Goal: Task Accomplishment & Management: Complete application form

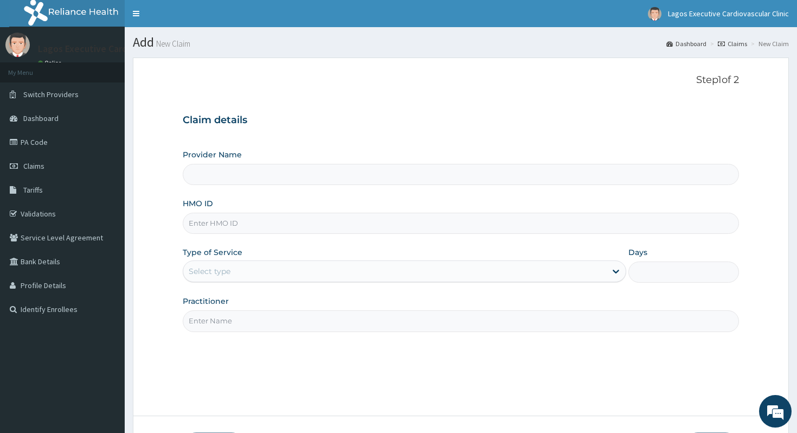
click at [215, 227] on input "HMO ID" at bounding box center [461, 223] width 557 height 21
paste input "FFC/10085/A"
type input "FFC/10085/A"
click at [241, 267] on div "Select type" at bounding box center [394, 270] width 423 height 17
type input "Lagos executive cardiovascular clinic (LECC)"
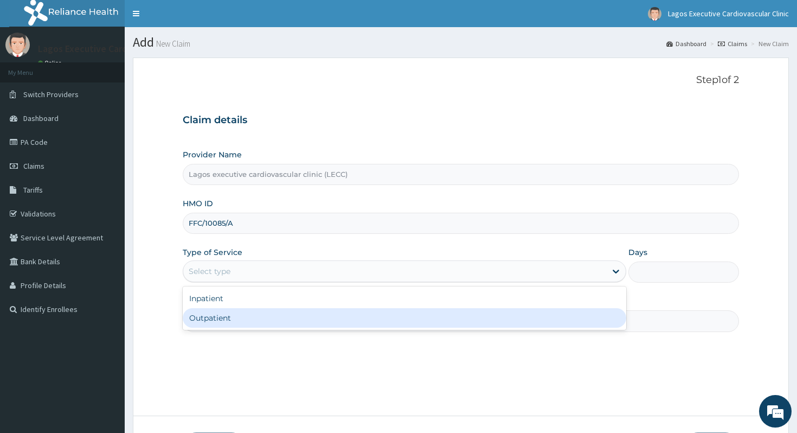
click at [241, 313] on div "Outpatient" at bounding box center [404, 318] width 443 height 20
type input "1"
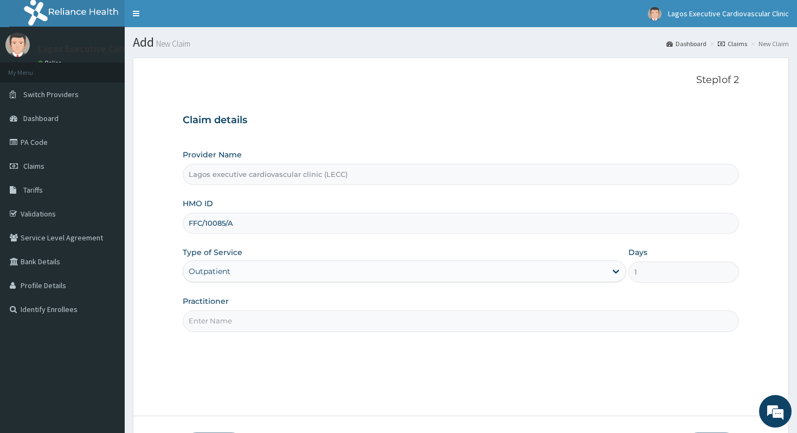
click at [233, 307] on div "Practitioner" at bounding box center [461, 313] width 557 height 36
click at [228, 316] on input "Practitioner" at bounding box center [461, 320] width 557 height 21
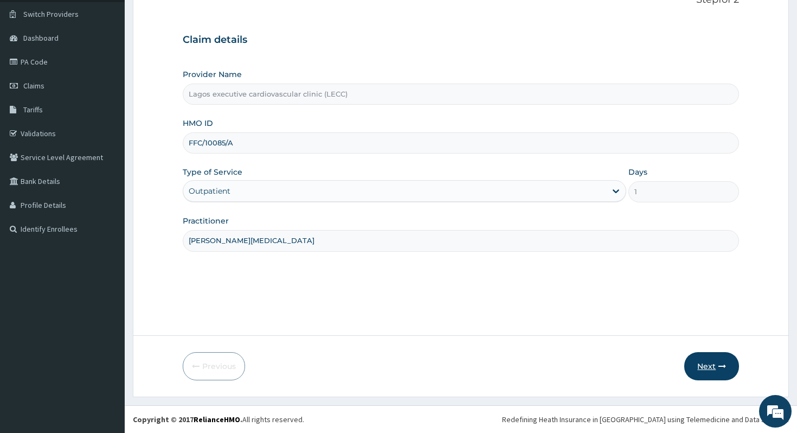
type input "dr alli"
click at [715, 363] on button "Next" at bounding box center [711, 366] width 55 height 28
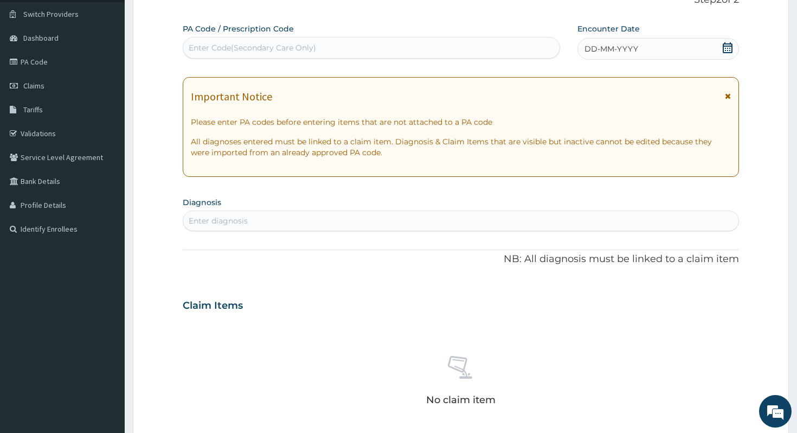
scroll to position [0, 0]
click at [317, 52] on div "Enter Code(Secondary Care Only)" at bounding box center [371, 47] width 376 height 17
paste input "PA/D285FF"
type input "PA/D285FF"
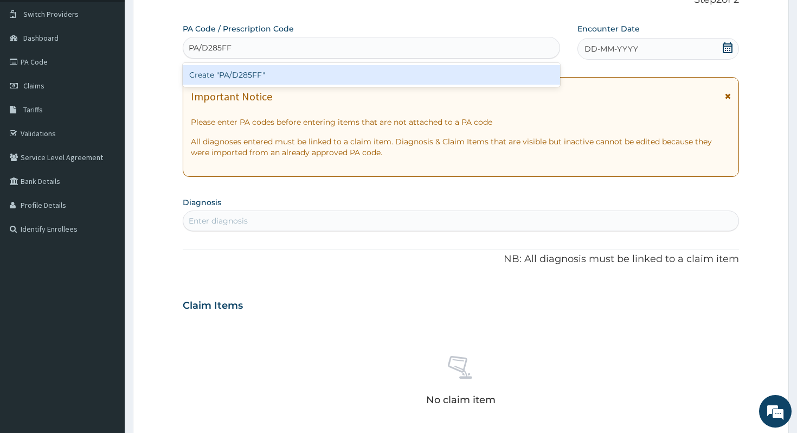
click at [327, 71] on div "Create "PA/D285FF"" at bounding box center [371, 75] width 377 height 20
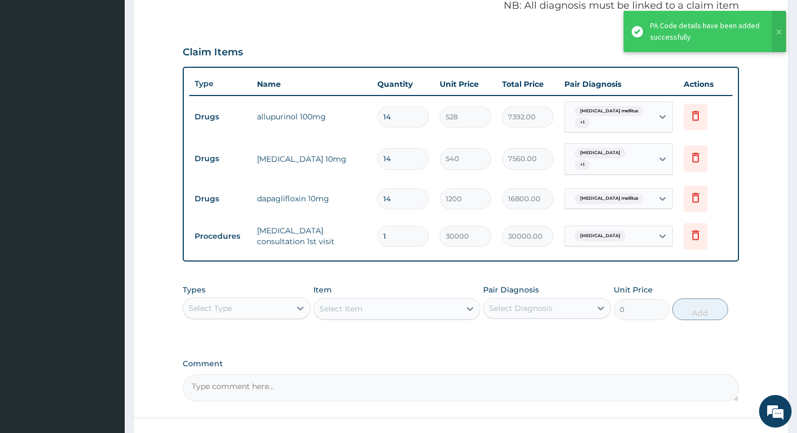
scroll to position [339, 0]
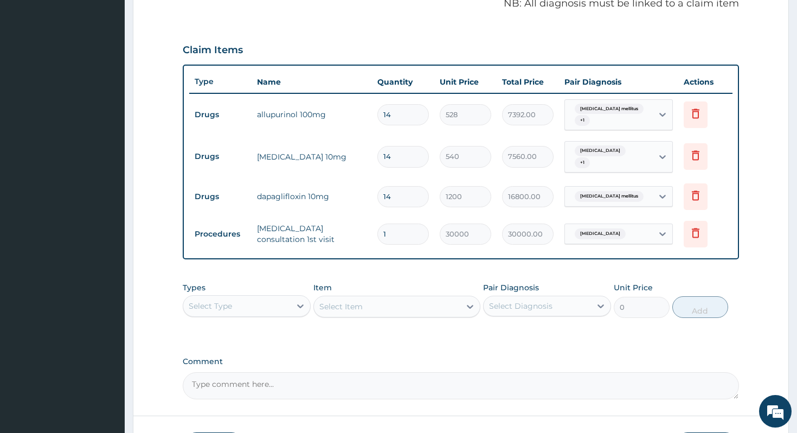
click at [272, 155] on td "lipitor 10mg" at bounding box center [312, 157] width 121 height 22
copy td "lipitor"
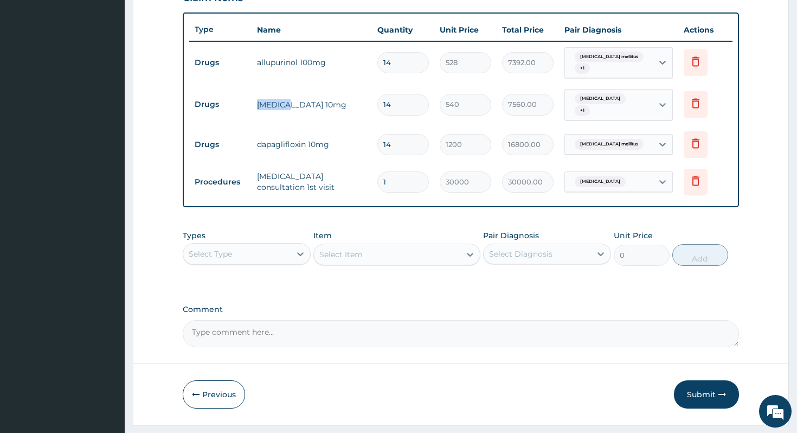
scroll to position [391, 0]
click at [704, 399] on button "Submit" at bounding box center [706, 393] width 65 height 28
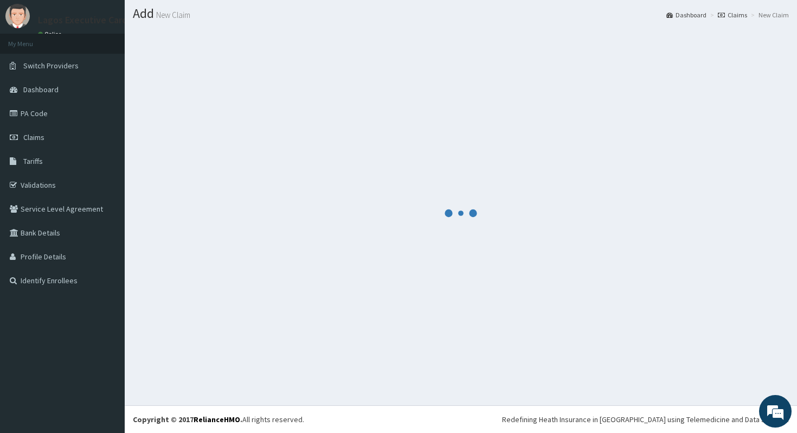
scroll to position [28, 0]
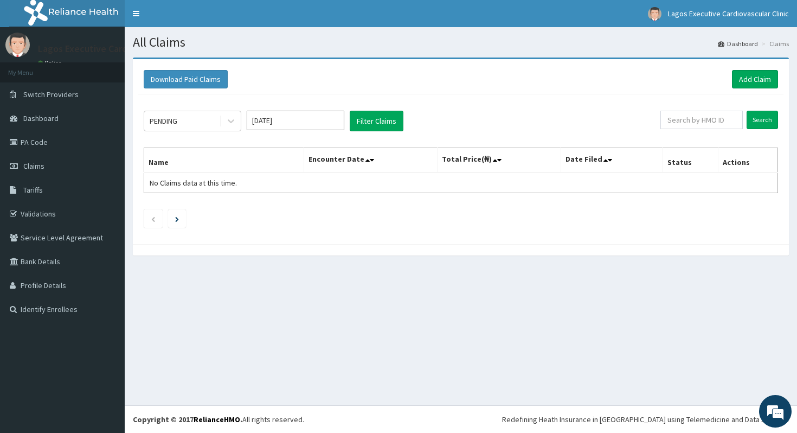
click at [272, 118] on input "[DATE]" at bounding box center [296, 121] width 98 height 20
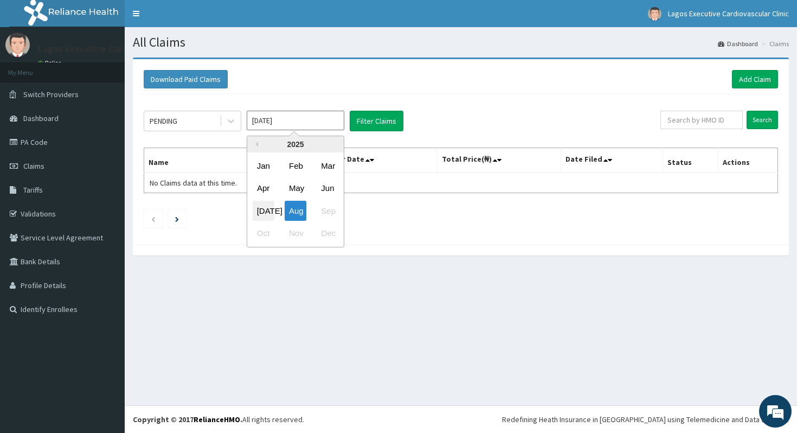
click at [263, 203] on div "[DATE]" at bounding box center [264, 211] width 22 height 20
type input "[DATE]"
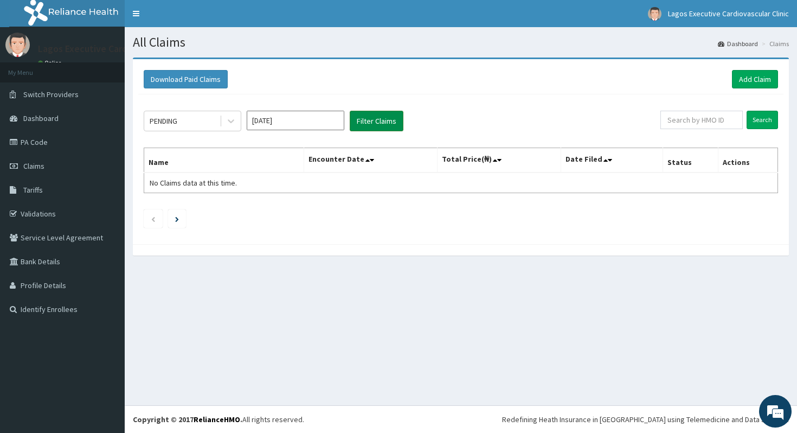
click at [357, 129] on button "Filter Claims" at bounding box center [377, 121] width 54 height 21
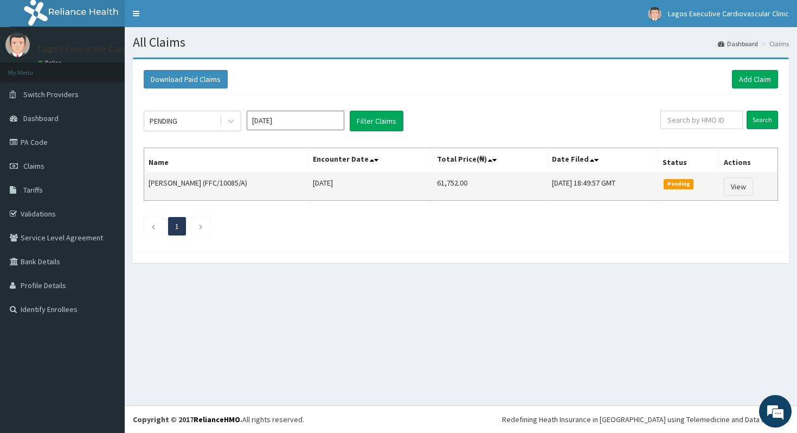
click at [173, 181] on td "SOLACE OLASIMBO (FFC/10085/A)" at bounding box center [226, 186] width 164 height 28
click at [173, 181] on td "[PERSON_NAME] (FFC/10085/A)" at bounding box center [226, 186] width 164 height 28
click at [165, 181] on td "[PERSON_NAME] (FFC/10085/A)" at bounding box center [226, 186] width 164 height 28
click at [165, 181] on td "SOLACE OLASIMBO (FFC/10085/A)" at bounding box center [226, 186] width 164 height 28
copy td "SOLACE"
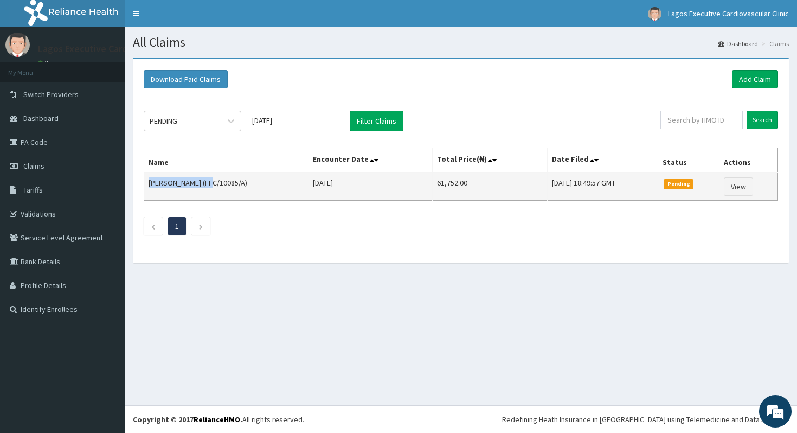
drag, startPoint x: 208, startPoint y: 181, endPoint x: 147, endPoint y: 179, distance: 60.8
click at [147, 179] on td "SOLACE OLASIMBO (FFC/10085/A)" at bounding box center [226, 186] width 164 height 28
copy td "SOLACE OLASIMBO"
click at [434, 179] on td "61,752.00" at bounding box center [490, 186] width 115 height 28
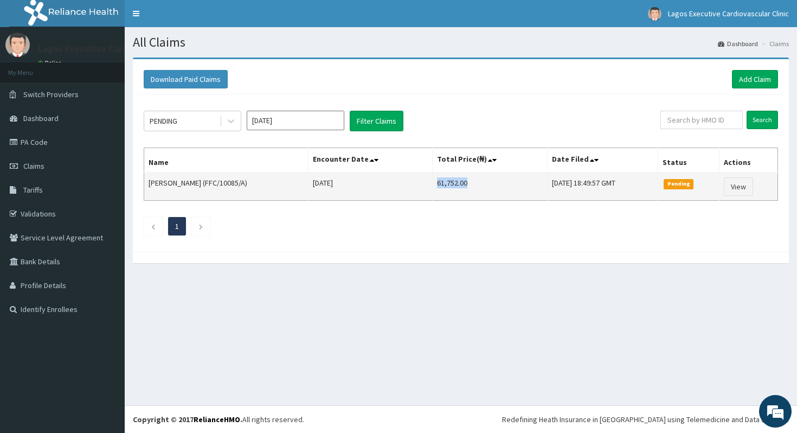
copy td "61,752.00"
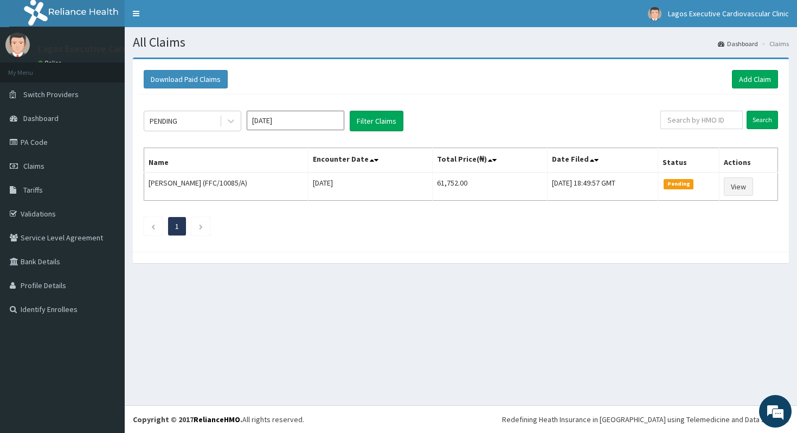
click at [269, 124] on input "Jul 2025" at bounding box center [296, 121] width 98 height 20
click at [232, 123] on icon at bounding box center [231, 120] width 11 height 11
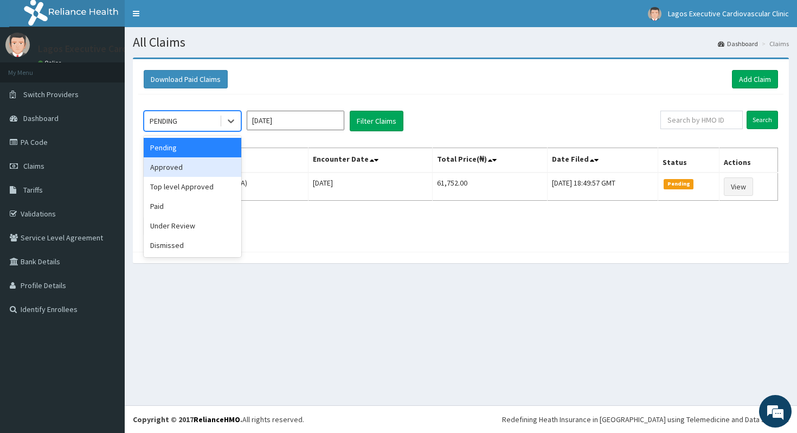
click at [223, 159] on div "Approved" at bounding box center [193, 167] width 98 height 20
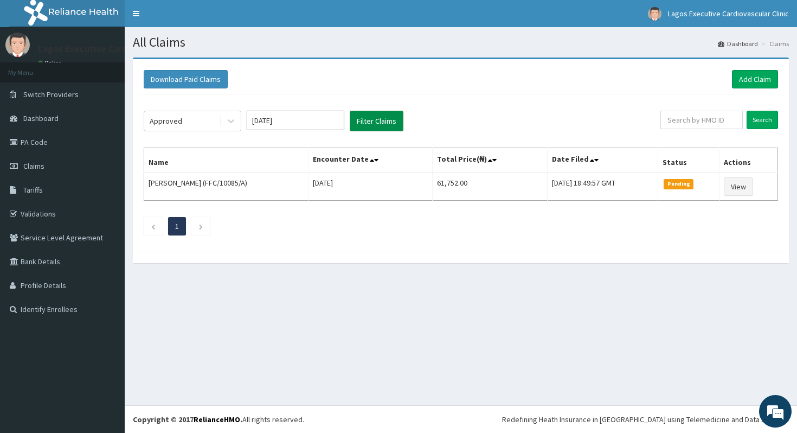
click at [375, 131] on button "Filter Claims" at bounding box center [377, 121] width 54 height 21
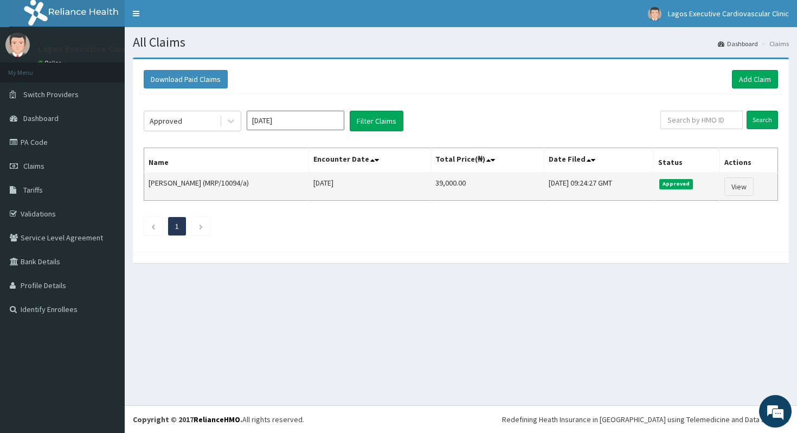
click at [447, 183] on td "39,000.00" at bounding box center [487, 186] width 113 height 28
copy td "39,000.00"
drag, startPoint x: 147, startPoint y: 183, endPoint x: 235, endPoint y: 182, distance: 87.8
click at [235, 182] on td "Ugochukwu Henry Ojembe (MRP/10094/a)" at bounding box center [226, 186] width 165 height 28
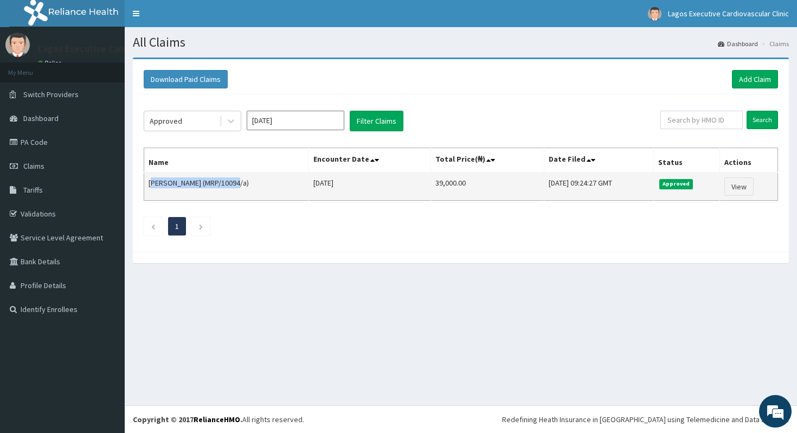
copy td "Ugochukwu Henry Ojembe"
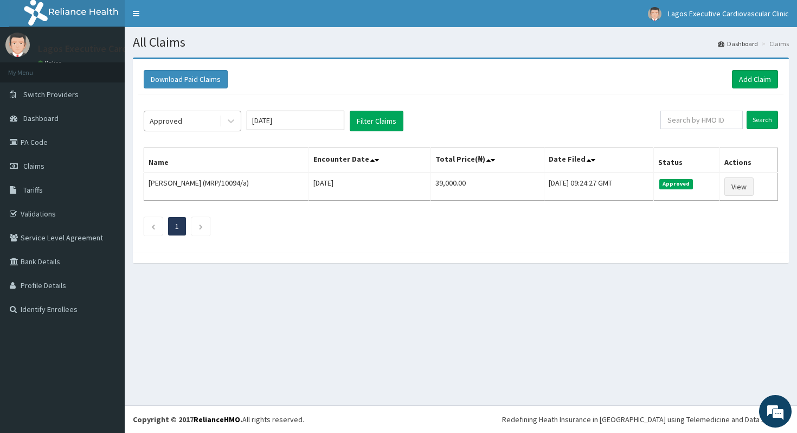
click at [210, 120] on div "Approved" at bounding box center [181, 120] width 75 height 17
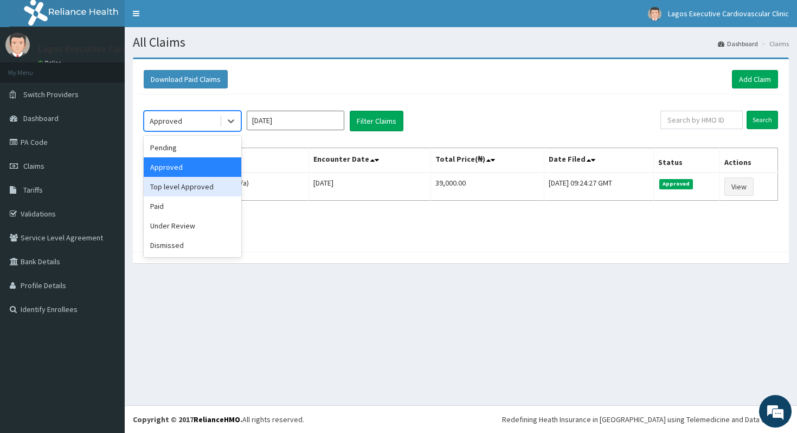
click at [208, 187] on div "Top level Approved" at bounding box center [193, 187] width 98 height 20
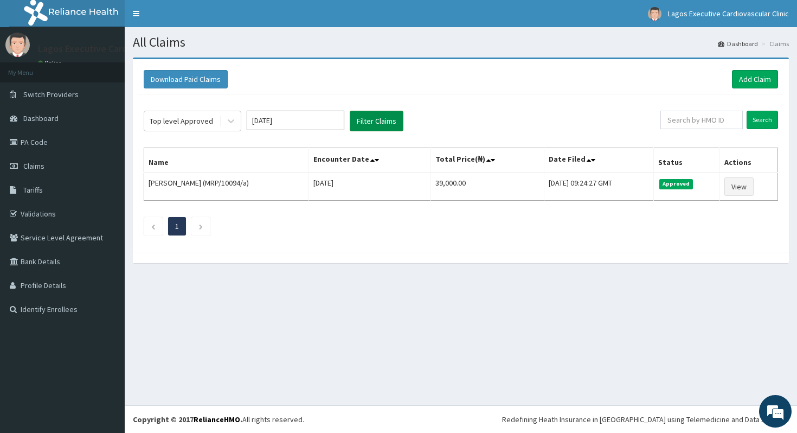
click at [369, 119] on button "Filter Claims" at bounding box center [377, 121] width 54 height 21
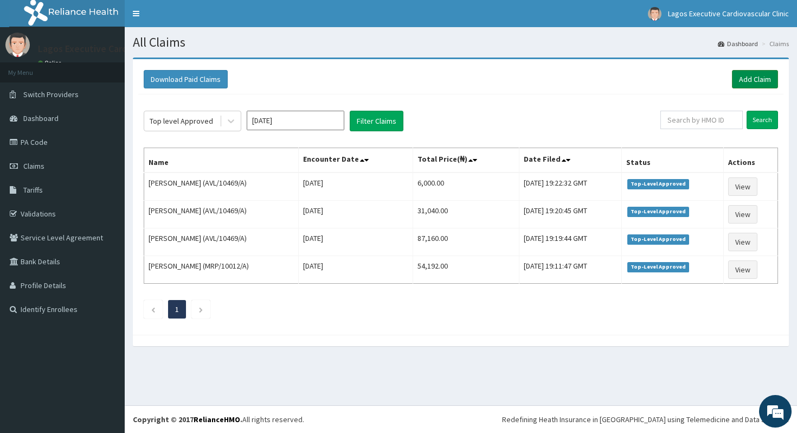
click at [752, 78] on link "Add Claim" at bounding box center [755, 79] width 46 height 18
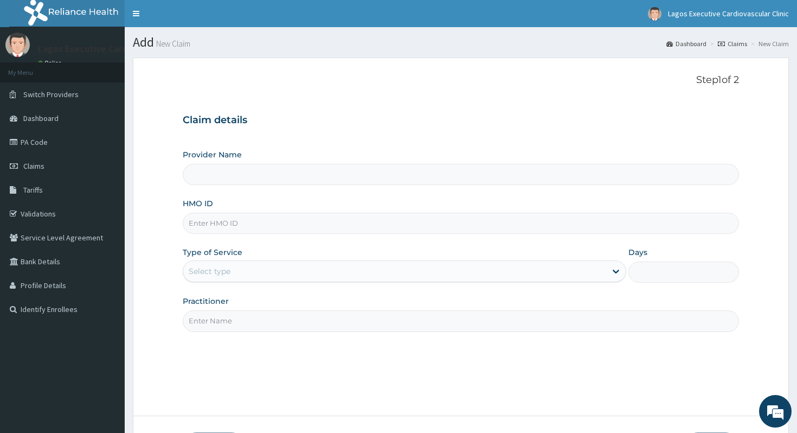
type input "Lagos executive cardiovascular clinic (LECC)"
click at [319, 215] on input "HMO ID" at bounding box center [461, 223] width 557 height 21
paste input "FFC/10085/A"
type input "FFC/10085/A"
click at [246, 285] on div "Provider Name Lagos executive cardiovascular clinic (LECC) HMO ID FFC/10085/A T…" at bounding box center [461, 240] width 557 height 182
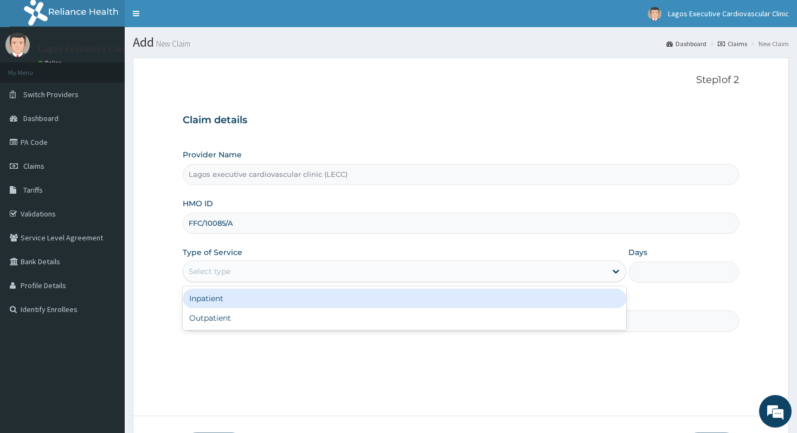
click at [246, 278] on div "Select type" at bounding box center [394, 270] width 423 height 17
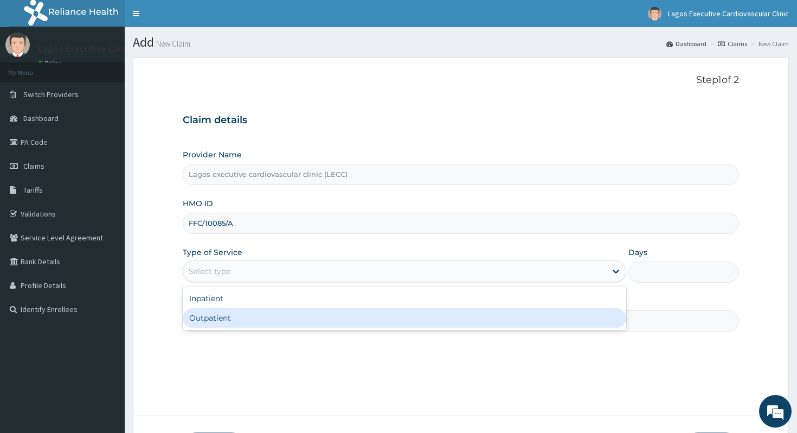
click at [243, 322] on div "Outpatient" at bounding box center [404, 318] width 443 height 20
type input "1"
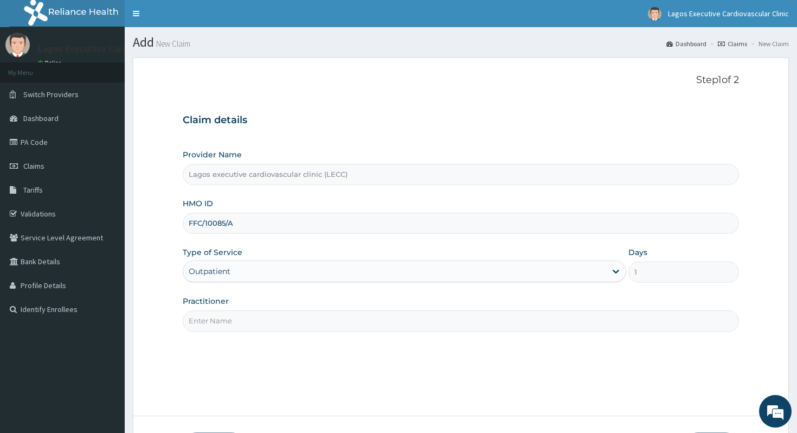
click at [242, 317] on input "Practitioner" at bounding box center [461, 320] width 557 height 21
type input "s"
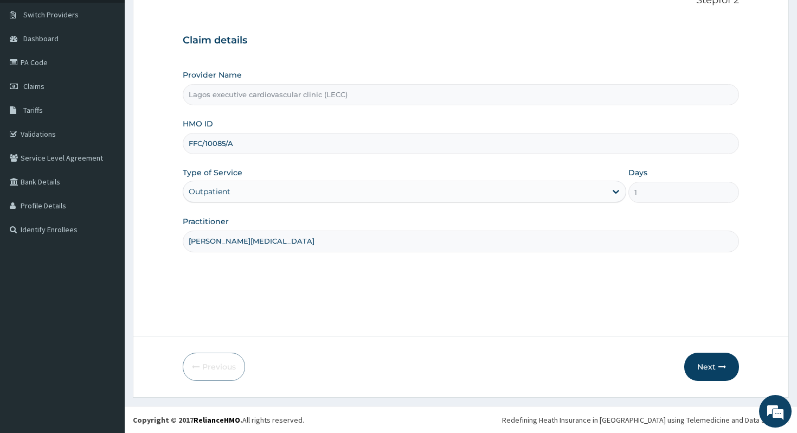
scroll to position [80, 0]
type input "dr alli"
click at [706, 368] on button "Next" at bounding box center [711, 366] width 55 height 28
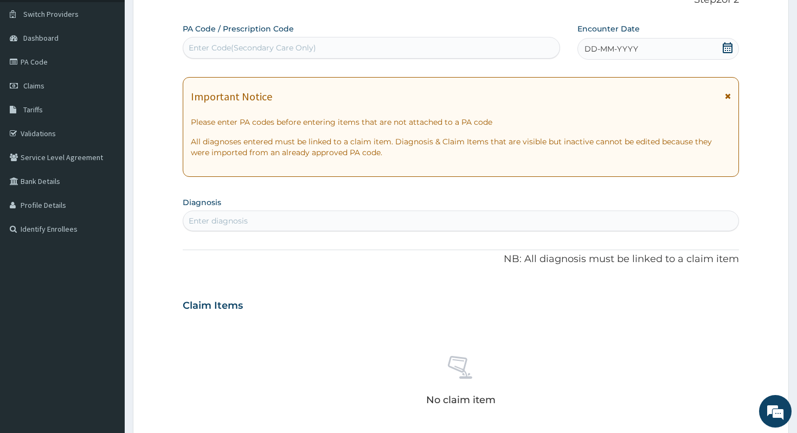
click at [378, 42] on div "Enter Code(Secondary Care Only)" at bounding box center [371, 47] width 376 height 17
paste input "PA/8F94EC"
type input "PA/8F94EC"
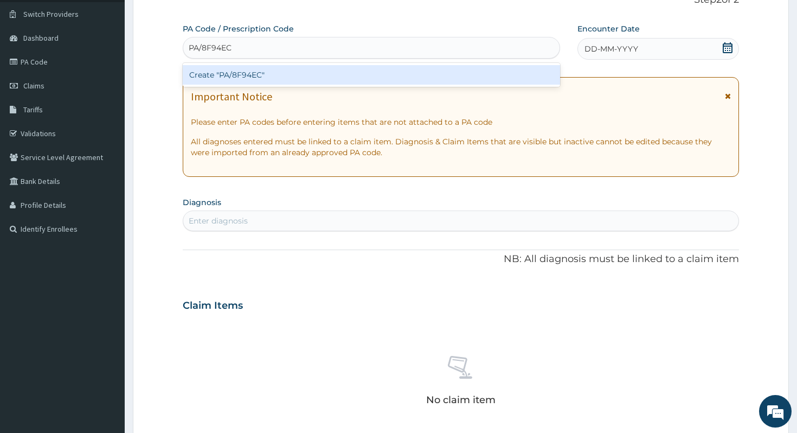
click at [392, 71] on div "Create "PA/8F94EC"" at bounding box center [371, 75] width 377 height 20
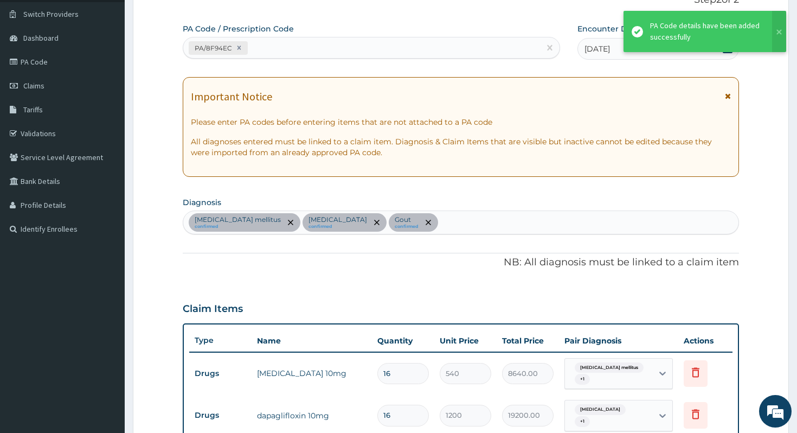
scroll to position [358, 0]
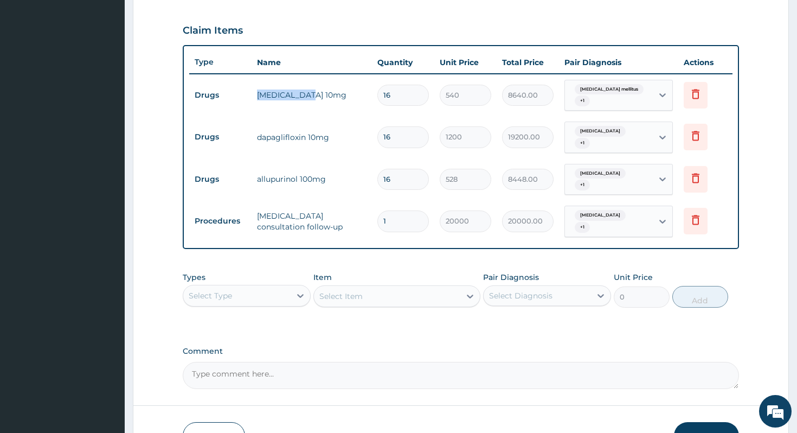
drag, startPoint x: 256, startPoint y: 92, endPoint x: 304, endPoint y: 92, distance: 48.3
click at [305, 92] on td "lipitor 10mg" at bounding box center [312, 95] width 121 height 22
copy td "lipitor 10mg"
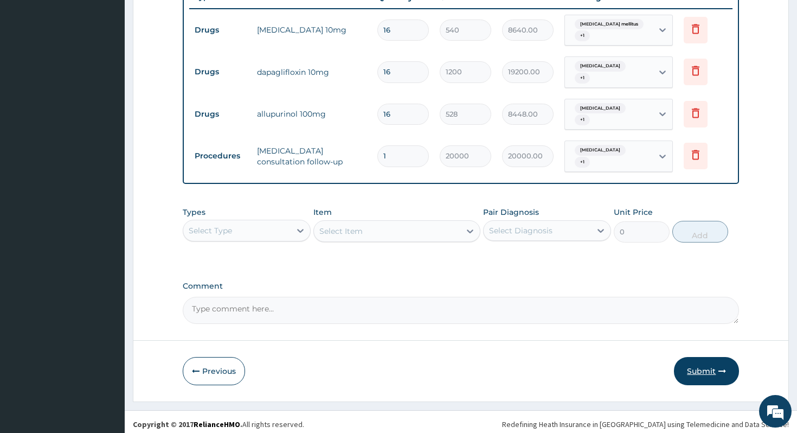
click at [697, 359] on button "Submit" at bounding box center [706, 371] width 65 height 28
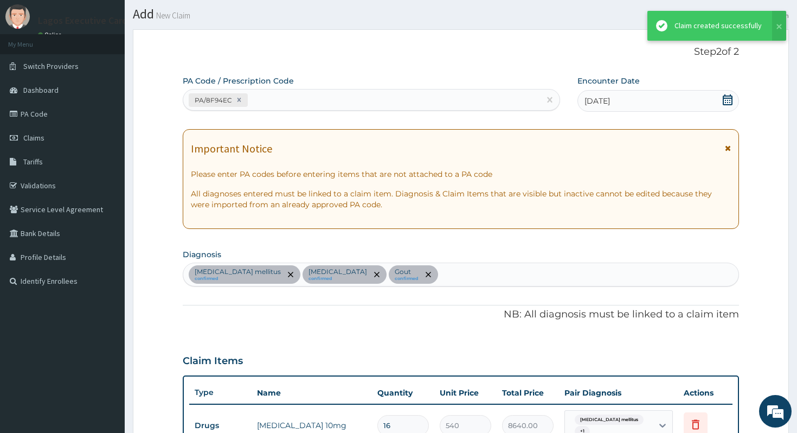
scroll to position [423, 0]
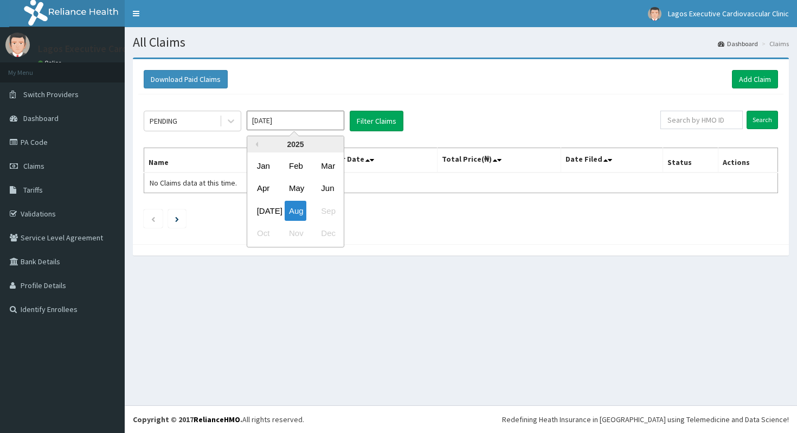
click at [306, 121] on input "[DATE]" at bounding box center [296, 121] width 98 height 20
click at [262, 212] on div "[DATE]" at bounding box center [264, 211] width 22 height 20
type input "[DATE]"
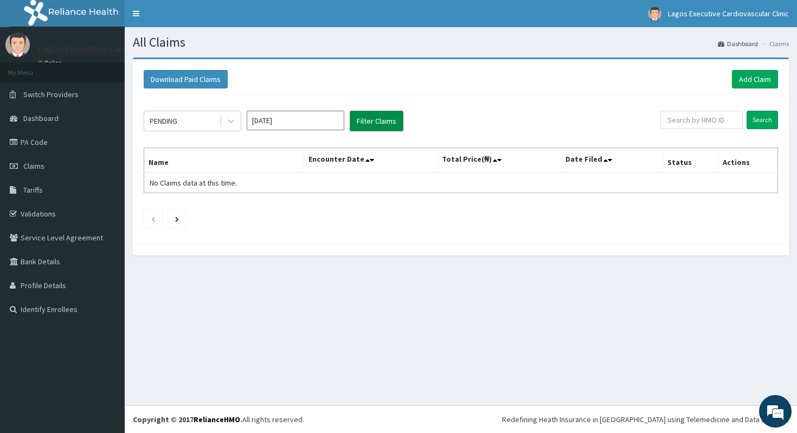
click at [369, 115] on button "Filter Claims" at bounding box center [377, 121] width 54 height 21
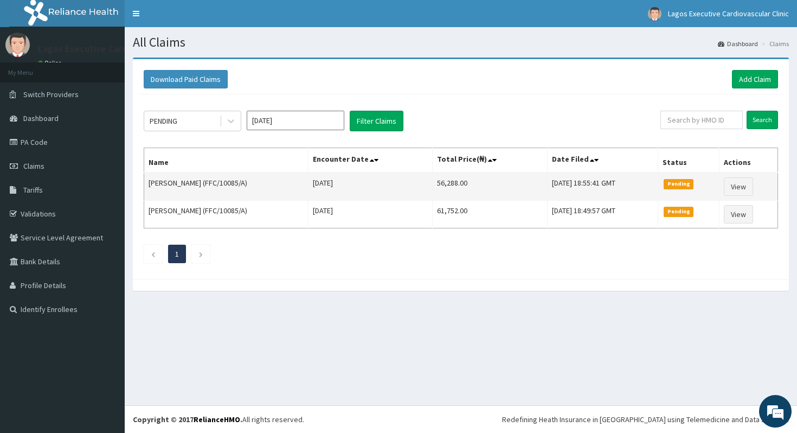
click at [436, 181] on td "56,288.00" at bounding box center [490, 186] width 115 height 28
copy td "56,288.00"
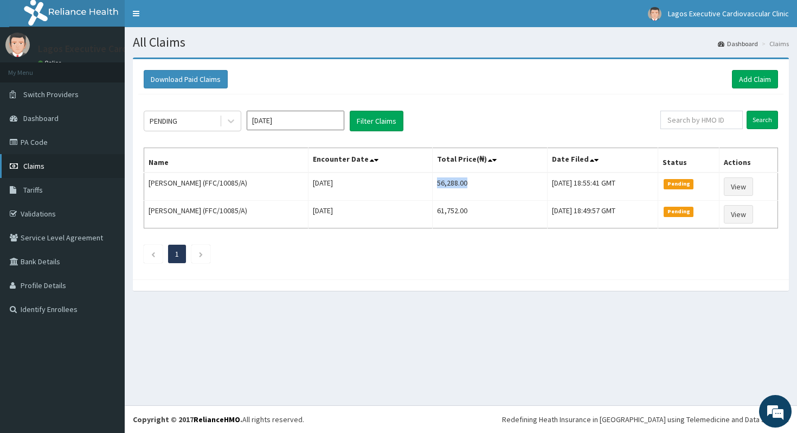
click at [49, 164] on link "Claims" at bounding box center [62, 166] width 125 height 24
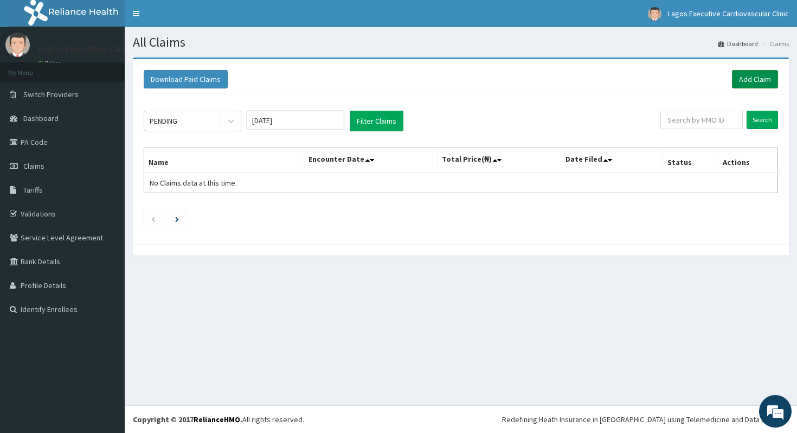
click at [771, 78] on link "Add Claim" at bounding box center [755, 79] width 46 height 18
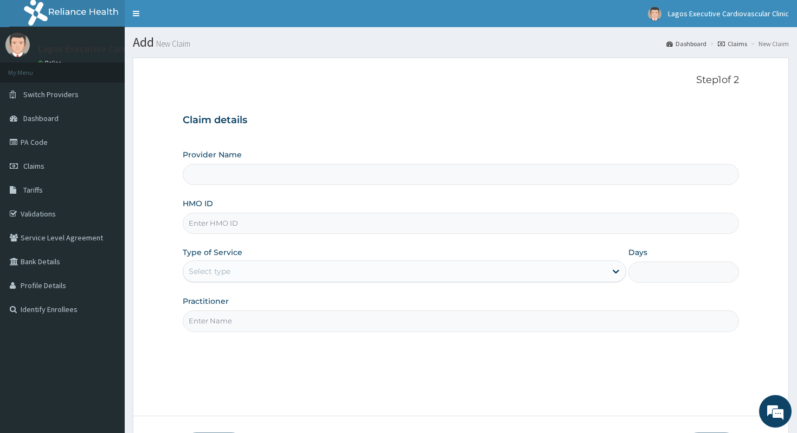
type input "Lagos executive cardiovascular clinic (LECC)"
click at [395, 234] on div "Provider Name Lagos executive cardiovascular clinic (LECC) HMO ID Type of Servi…" at bounding box center [461, 240] width 557 height 182
click at [375, 221] on input "HMO ID" at bounding box center [461, 223] width 557 height 21
paste input "PIL/10008/A"
type input "PIL/10008/A"
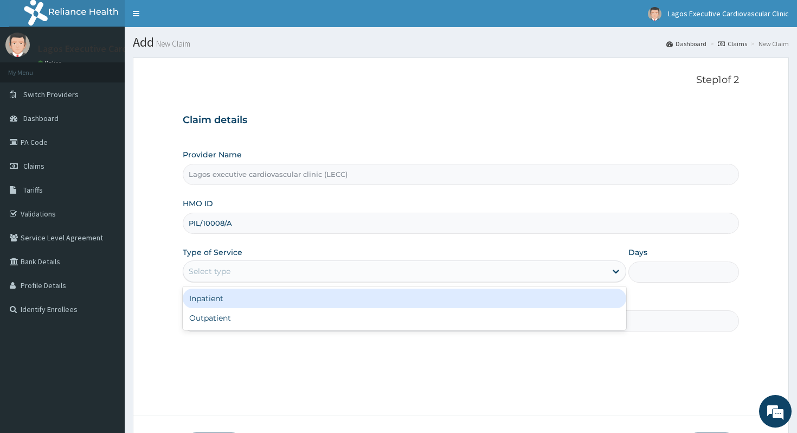
click at [354, 275] on div "Select type" at bounding box center [394, 270] width 423 height 17
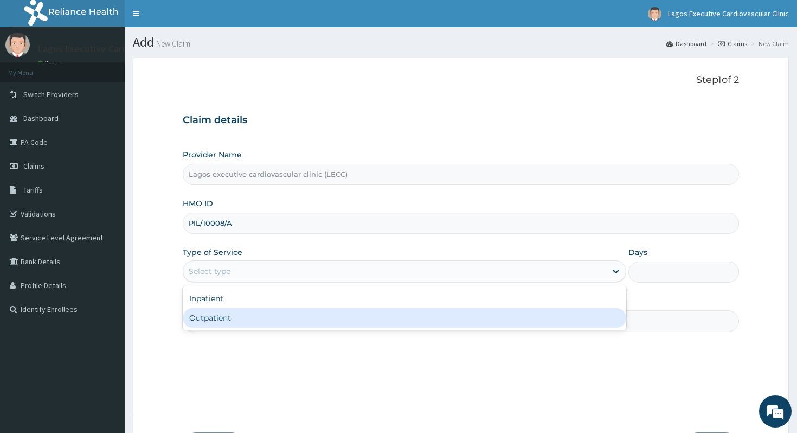
click at [349, 310] on div "Outpatient" at bounding box center [404, 318] width 443 height 20
type input "1"
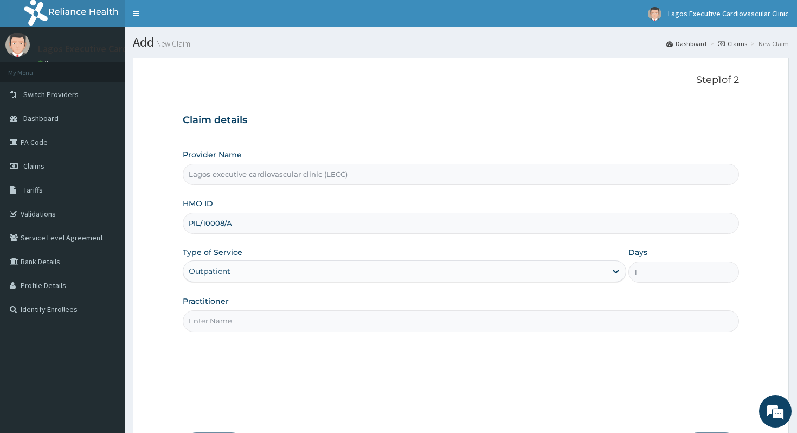
click at [349, 310] on input "Practitioner" at bounding box center [461, 320] width 557 height 21
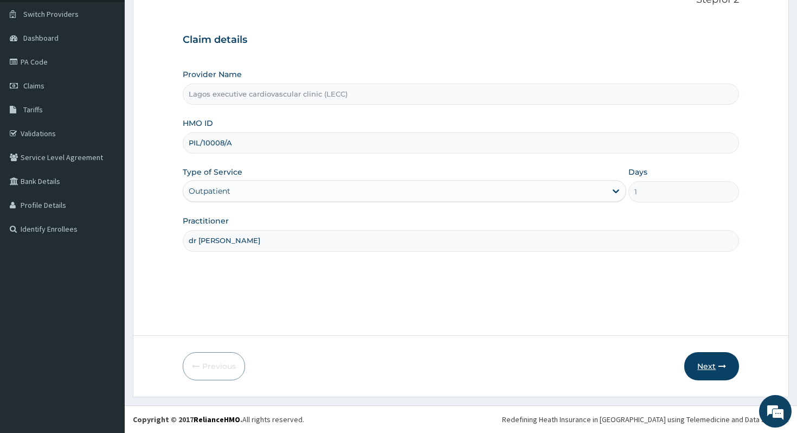
type input "dr udu"
click at [708, 354] on button "Next" at bounding box center [711, 366] width 55 height 28
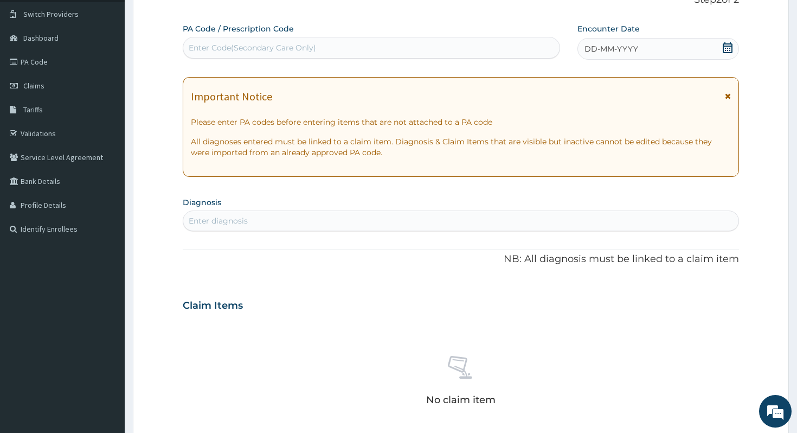
click at [305, 36] on div "PA Code / Prescription Code Enter Code(Secondary Care Only)" at bounding box center [371, 40] width 377 height 35
click at [305, 43] on div "Enter Code(Secondary Care Only)" at bounding box center [252, 47] width 127 height 11
paste input "PA/B0BA98"
type input "PA/B0BA98"
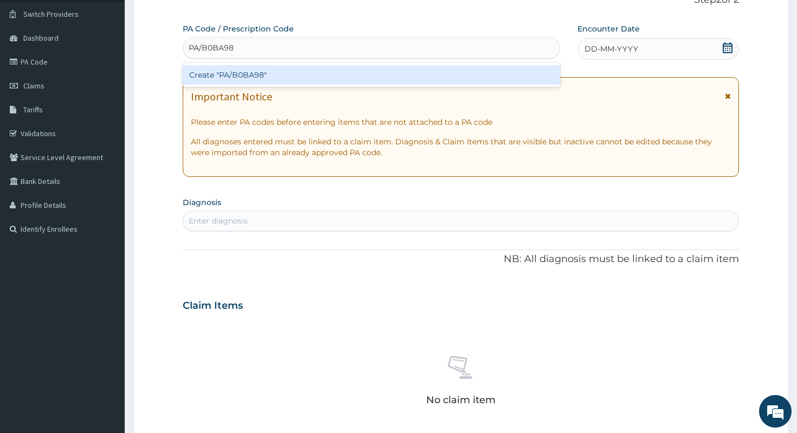
click at [280, 84] on div "Create "PA/B0BA98"" at bounding box center [371, 75] width 377 height 24
click at [280, 75] on div "Create "PA/B0BA98"" at bounding box center [371, 75] width 377 height 20
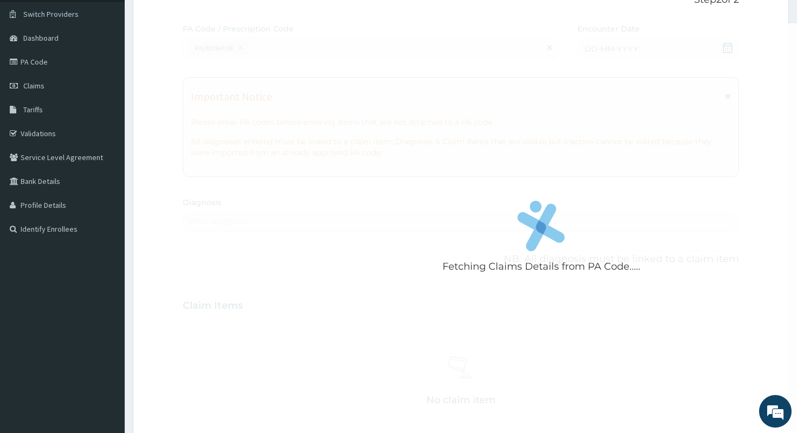
click at [445, 151] on div "Fetching Claims Details from PA Code....." at bounding box center [541, 239] width 717 height 433
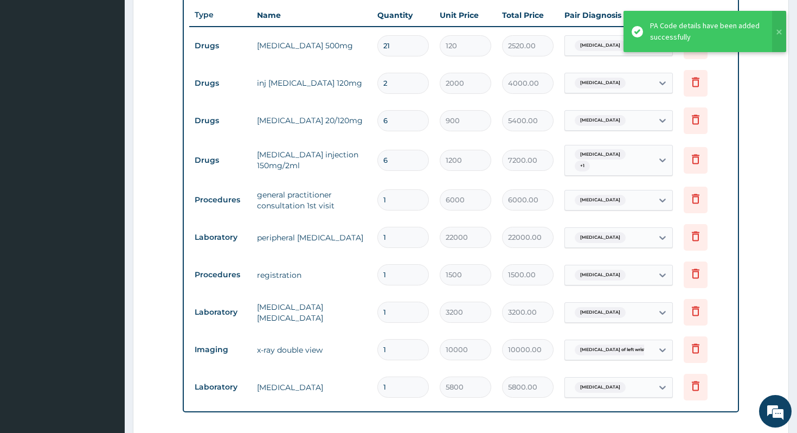
scroll to position [406, 0]
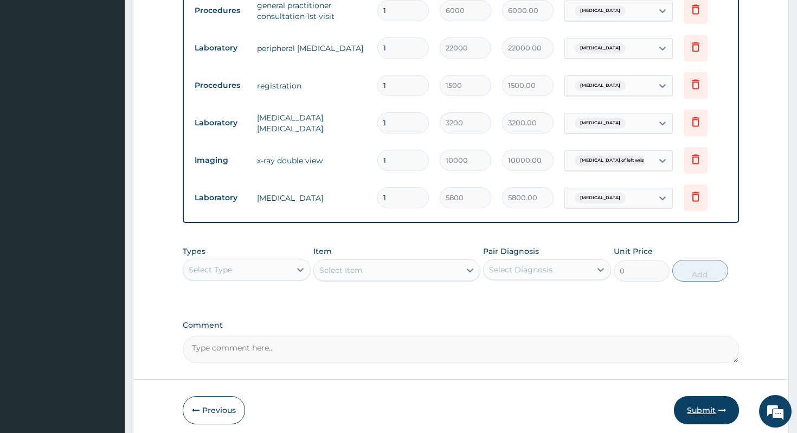
click at [726, 405] on button "Submit" at bounding box center [706, 410] width 65 height 28
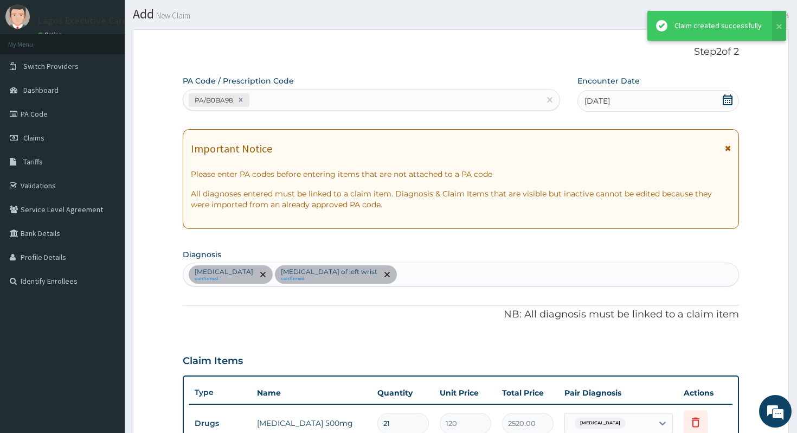
scroll to position [595, 0]
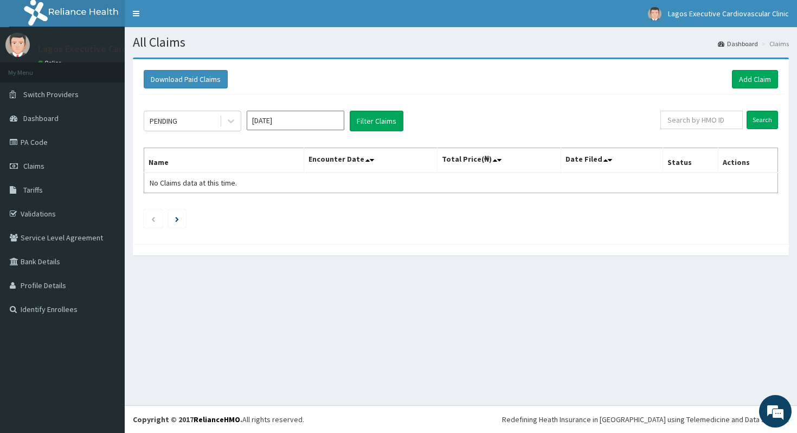
click at [266, 120] on input "Aug 2025" at bounding box center [296, 121] width 98 height 20
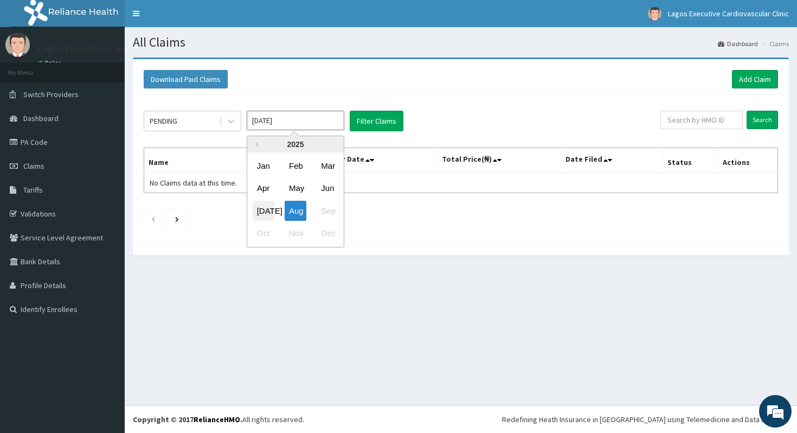
click at [261, 203] on div "Jul" at bounding box center [264, 211] width 22 height 20
type input "Jul 2025"
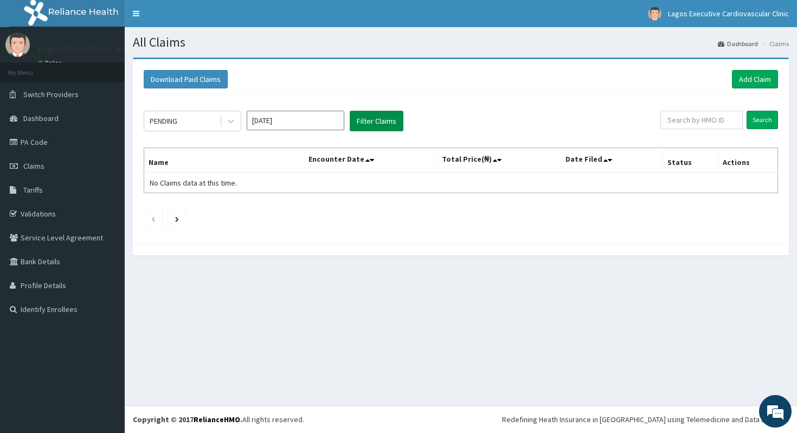
click at [378, 118] on button "Filter Claims" at bounding box center [377, 121] width 54 height 21
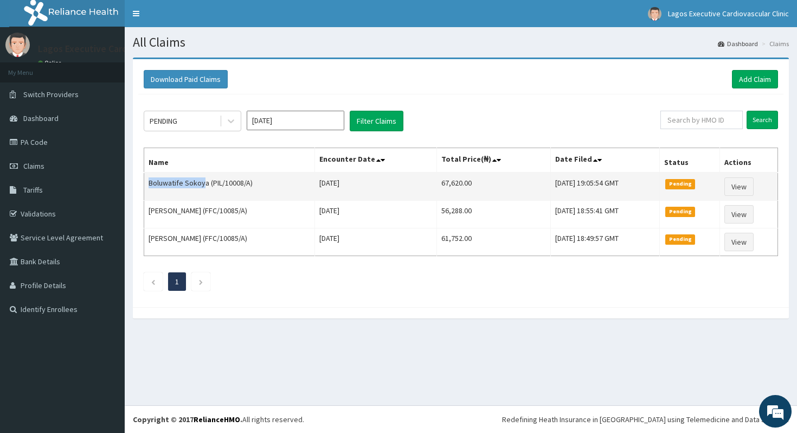
drag, startPoint x: 205, startPoint y: 182, endPoint x: 147, endPoint y: 179, distance: 57.5
click at [147, 179] on td "Boluwatife Sokoya (PIL/10008/A)" at bounding box center [229, 186] width 171 height 28
copy td "Boluwatife Sokoy"
click at [438, 183] on td "67,620.00" at bounding box center [493, 186] width 113 height 28
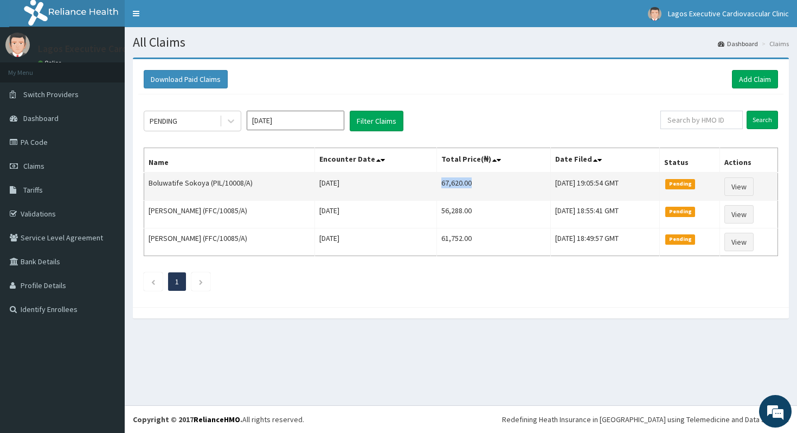
copy td "67,620.00"
click at [739, 187] on link "View" at bounding box center [738, 186] width 29 height 18
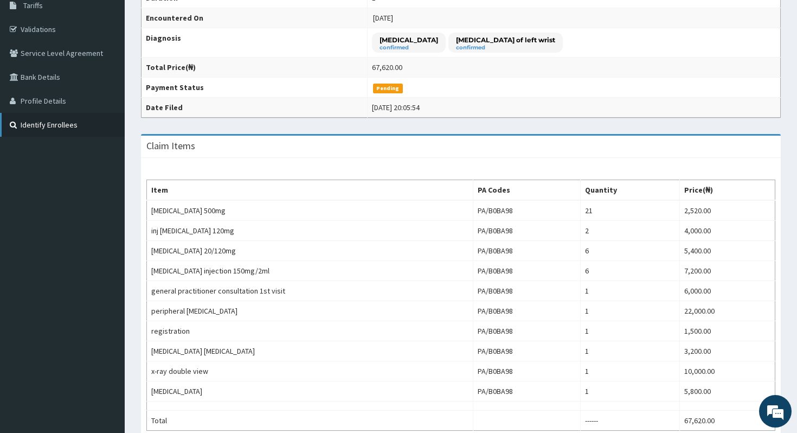
scroll to position [122, 0]
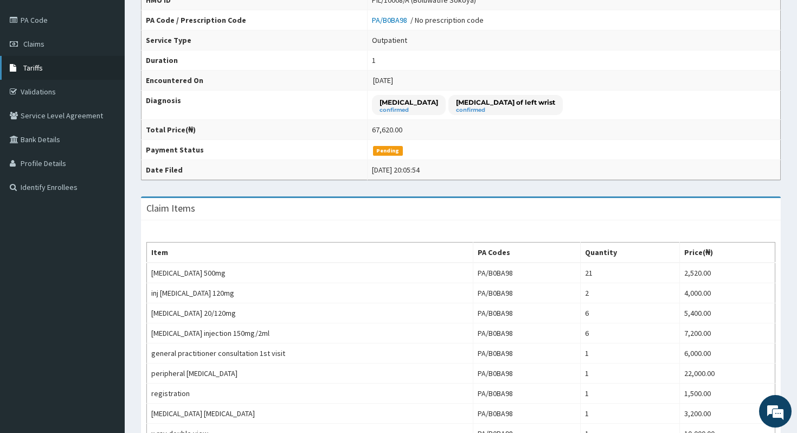
click at [42, 70] on span "Tariffs" at bounding box center [33, 68] width 20 height 10
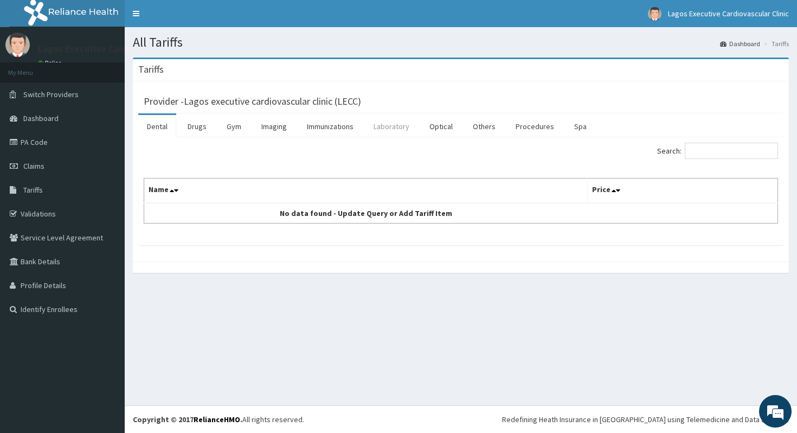
click at [394, 121] on link "Laboratory" at bounding box center [391, 126] width 53 height 23
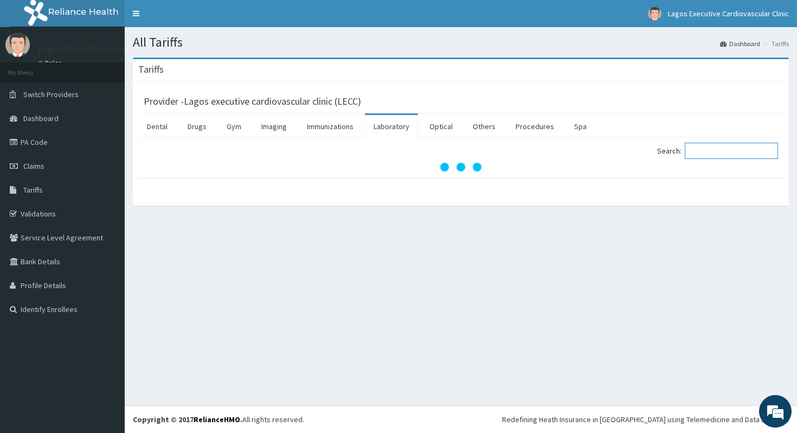
click at [726, 150] on input "Search:" at bounding box center [731, 151] width 93 height 16
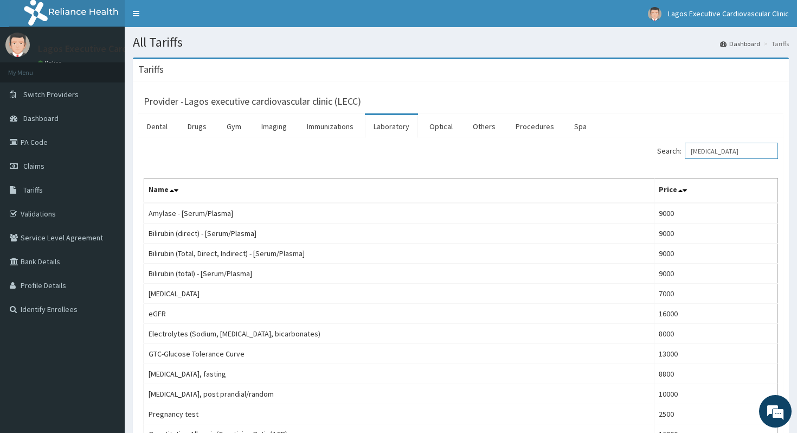
type input "[MEDICAL_DATA]"
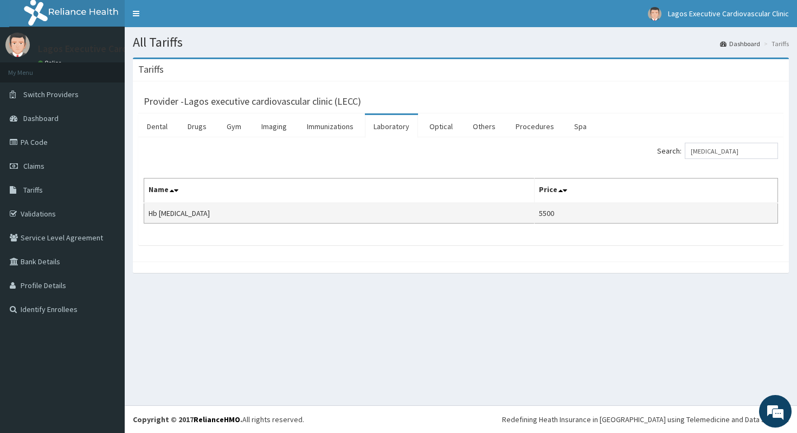
click at [169, 209] on td "Hb [MEDICAL_DATA]" at bounding box center [339, 213] width 390 height 21
copy td "[MEDICAL_DATA]"
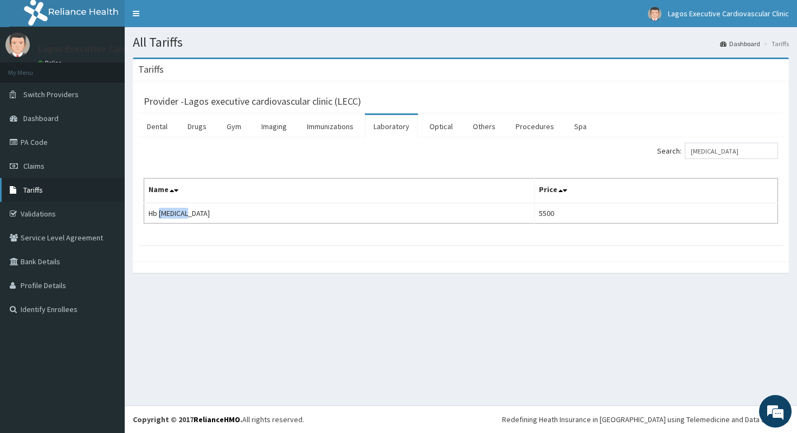
click at [37, 186] on span "Tariffs" at bounding box center [33, 190] width 20 height 10
